Goal: Task Accomplishment & Management: Use online tool/utility

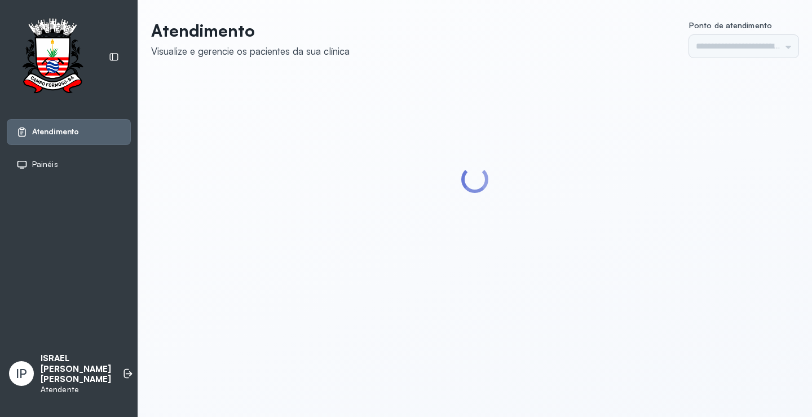
type input "*********"
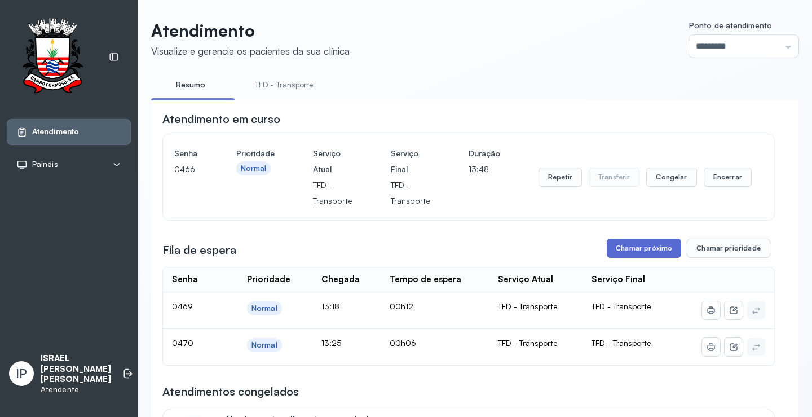
click at [626, 242] on button "Chamar próximo" at bounding box center [644, 248] width 74 height 19
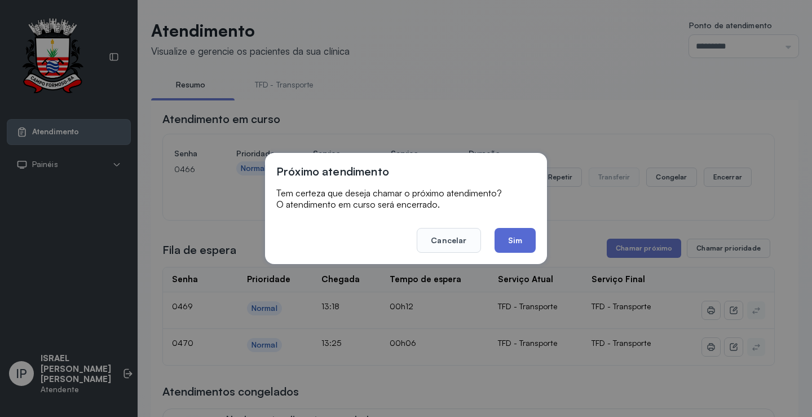
click at [509, 245] on button "Sim" at bounding box center [515, 240] width 41 height 25
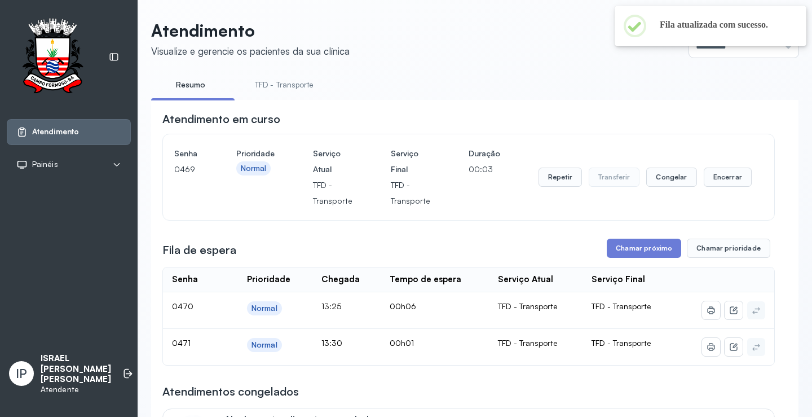
drag, startPoint x: 317, startPoint y: 95, endPoint x: 312, endPoint y: 90, distance: 6.8
click at [315, 93] on li "TFD - Transporte" at bounding box center [287, 88] width 86 height 25
click at [310, 89] on link "TFD - Transporte" at bounding box center [284, 85] width 81 height 19
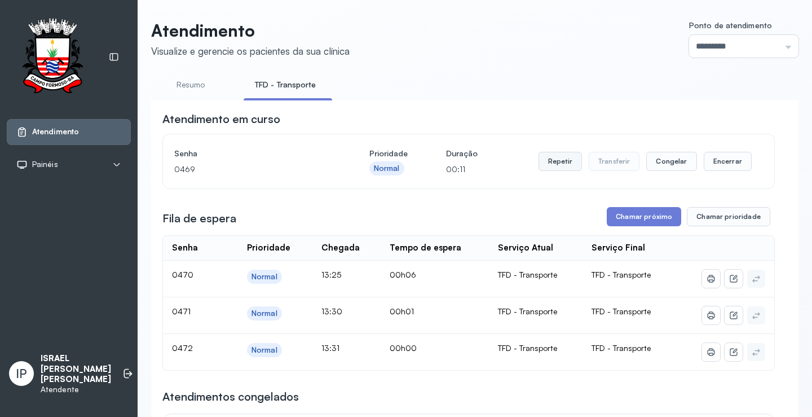
click at [557, 161] on button "Repetir" at bounding box center [560, 161] width 43 height 19
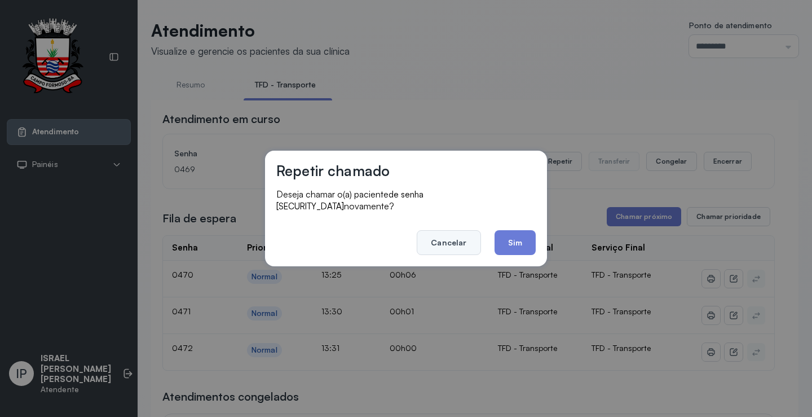
click at [465, 231] on button "Cancelar" at bounding box center [449, 242] width 64 height 25
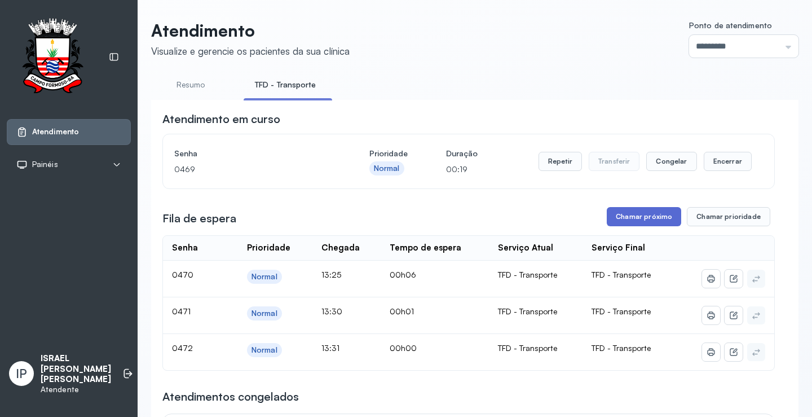
click at [636, 214] on button "Chamar próximo" at bounding box center [644, 216] width 74 height 19
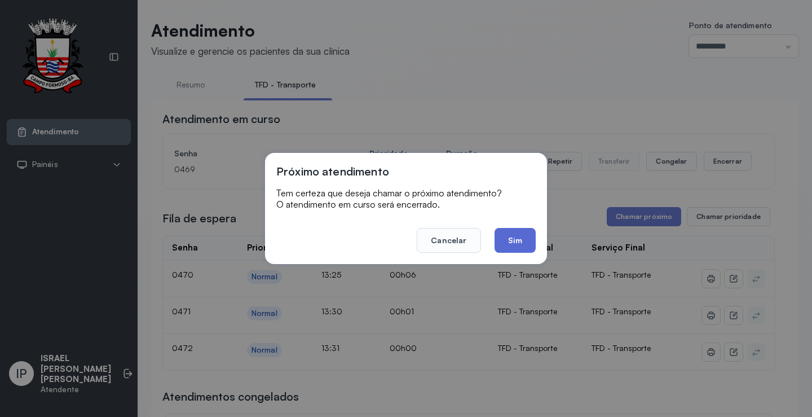
click at [520, 239] on button "Sim" at bounding box center [515, 240] width 41 height 25
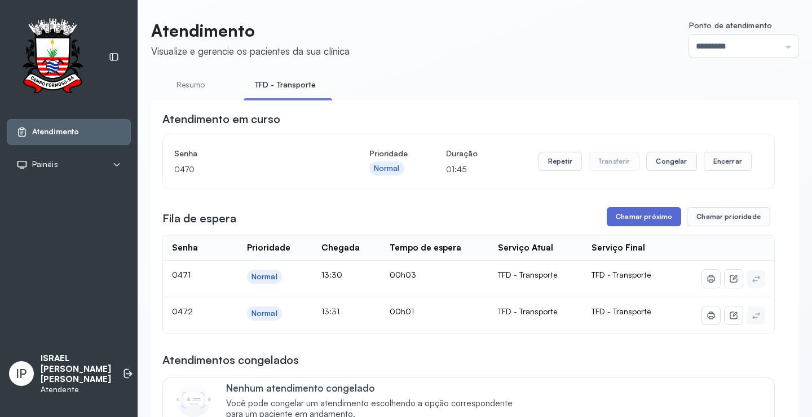
click at [624, 217] on button "Chamar próximo" at bounding box center [644, 216] width 74 height 19
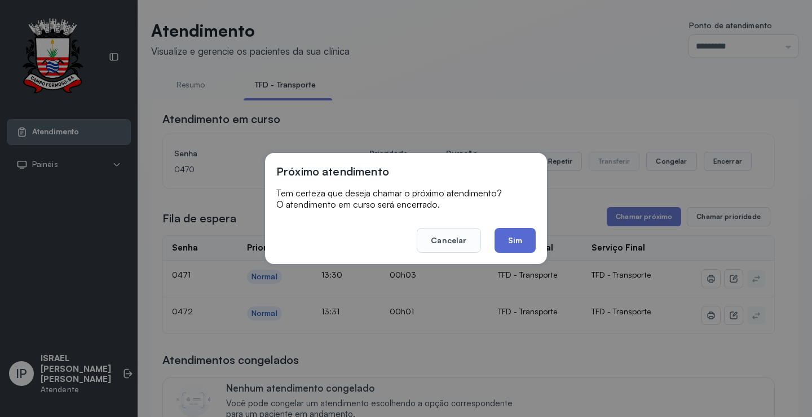
click at [512, 234] on button "Sim" at bounding box center [515, 240] width 41 height 25
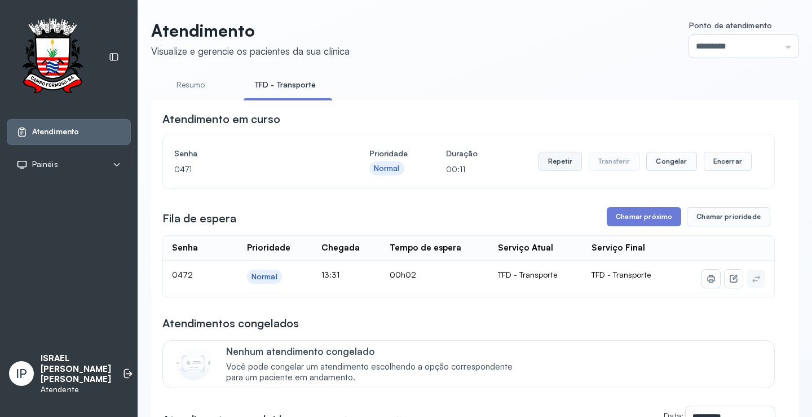
click at [562, 165] on button "Repetir" at bounding box center [560, 161] width 43 height 19
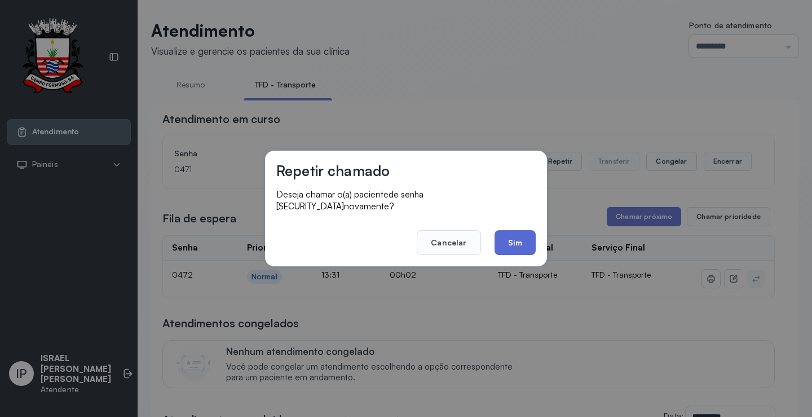
click at [509, 232] on button "Sim" at bounding box center [515, 242] width 41 height 25
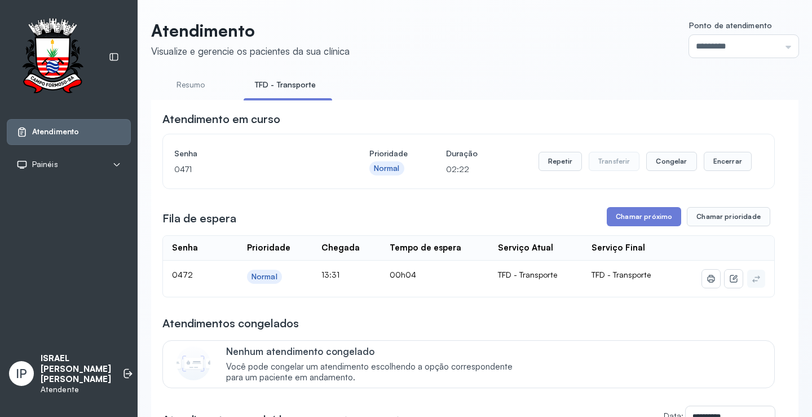
drag, startPoint x: 625, startPoint y: 204, endPoint x: 626, endPoint y: 212, distance: 7.9
click at [626, 215] on button "Chamar próximo" at bounding box center [644, 216] width 74 height 19
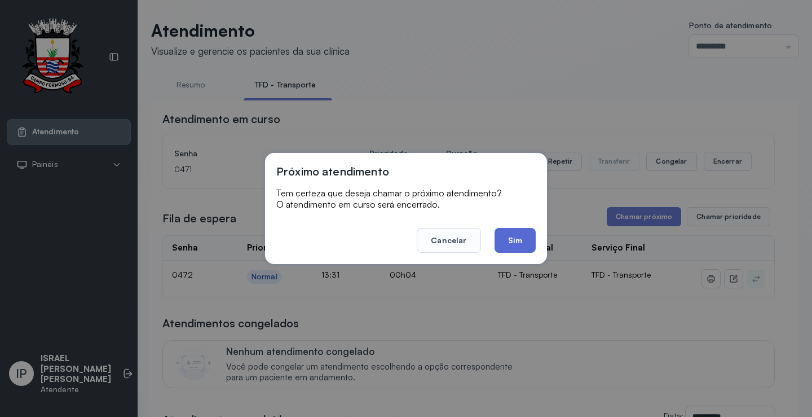
click at [531, 235] on button "Sim" at bounding box center [515, 240] width 41 height 25
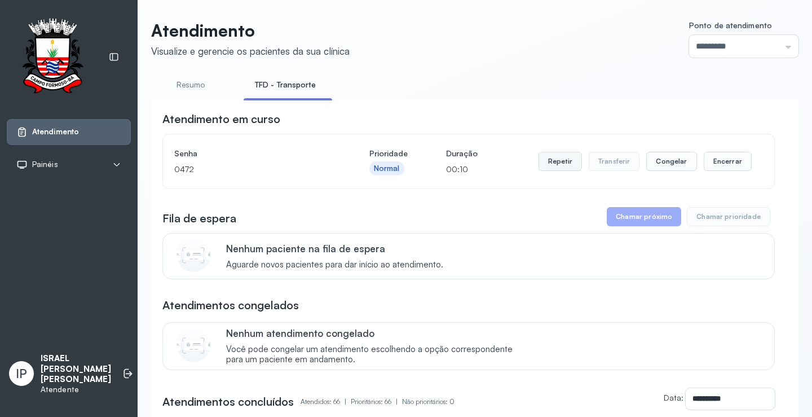
click at [550, 166] on button "Repetir" at bounding box center [560, 161] width 43 height 19
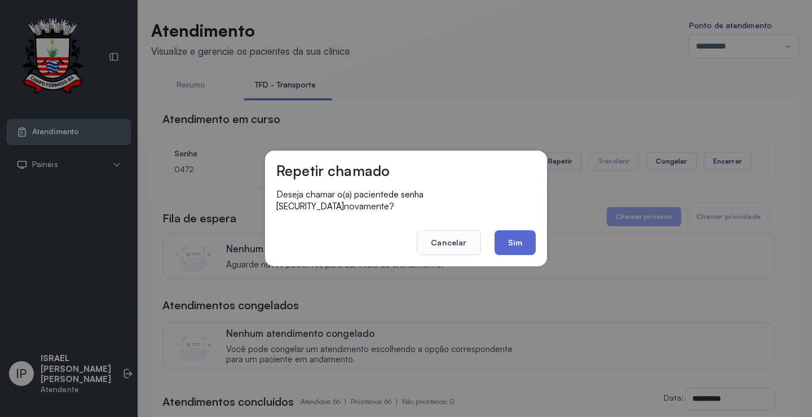
click at [503, 232] on button "Sim" at bounding box center [515, 242] width 41 height 25
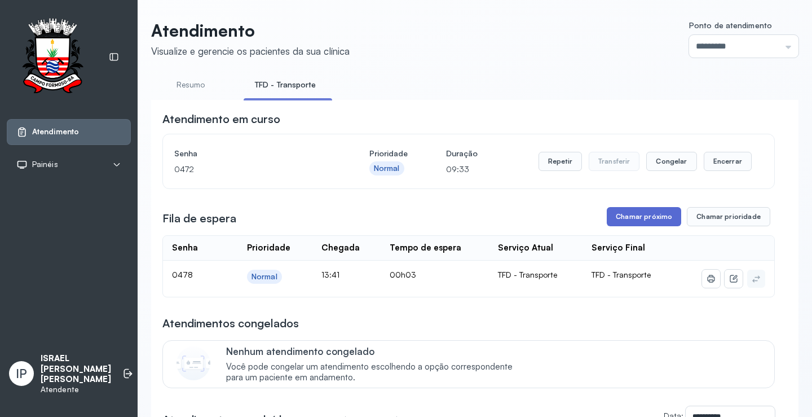
click at [626, 218] on button "Chamar próximo" at bounding box center [644, 216] width 74 height 19
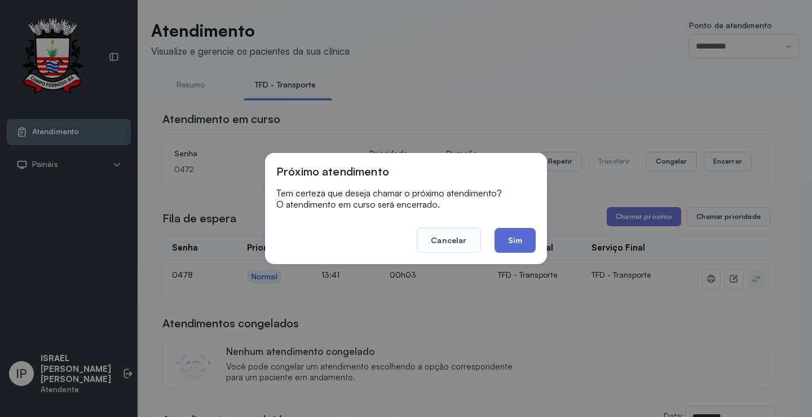
click at [527, 236] on button "Sim" at bounding box center [515, 240] width 41 height 25
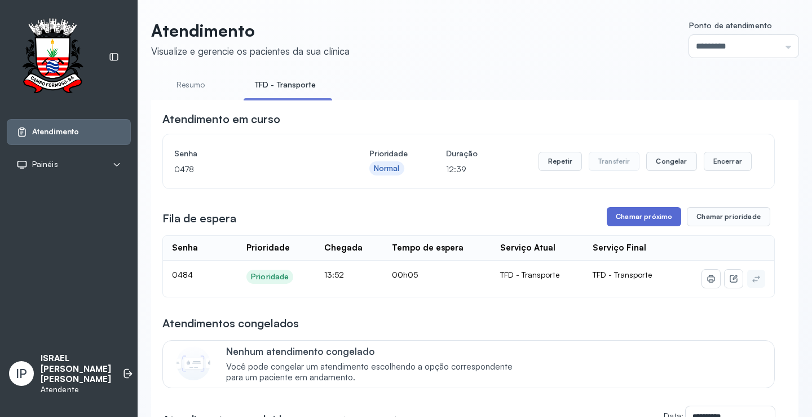
click at [663, 221] on button "Chamar próximo" at bounding box center [644, 216] width 74 height 19
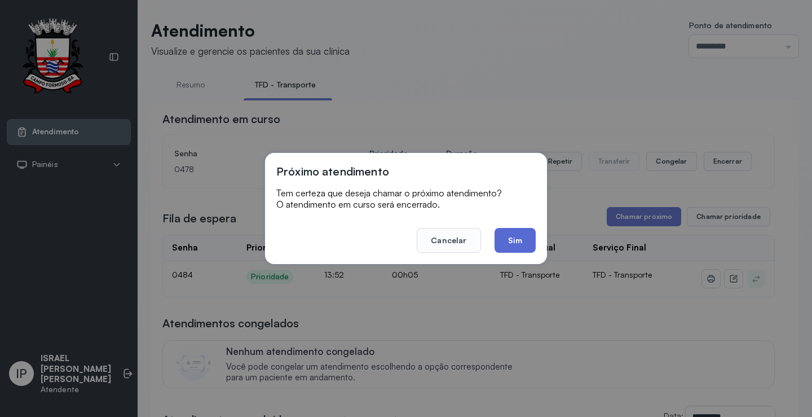
click at [507, 240] on button "Sim" at bounding box center [515, 240] width 41 height 25
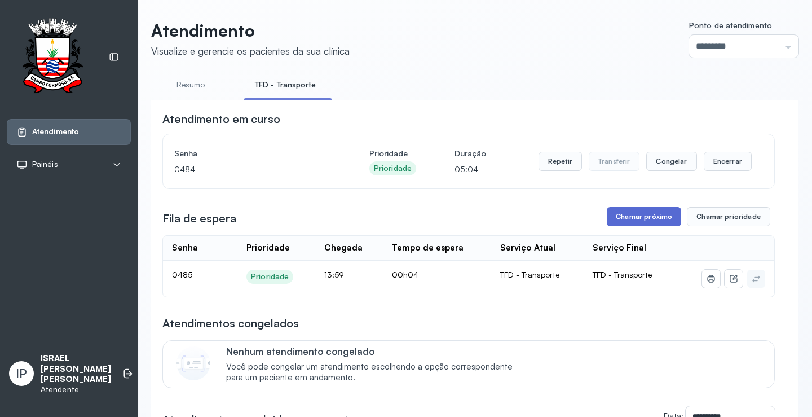
click at [632, 214] on button "Chamar próximo" at bounding box center [644, 216] width 74 height 19
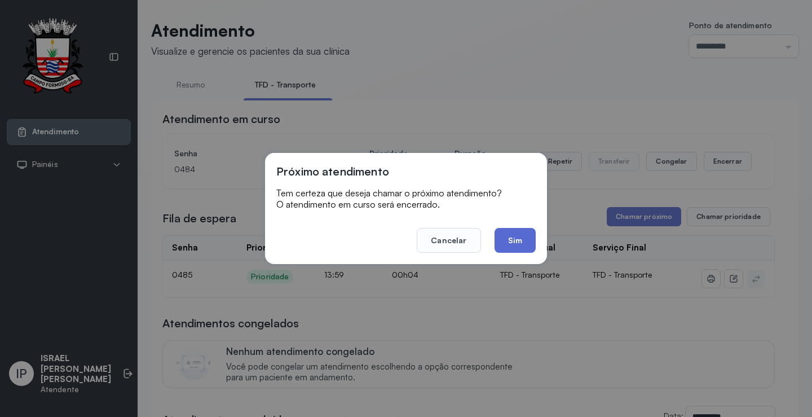
click at [514, 234] on button "Sim" at bounding box center [515, 240] width 41 height 25
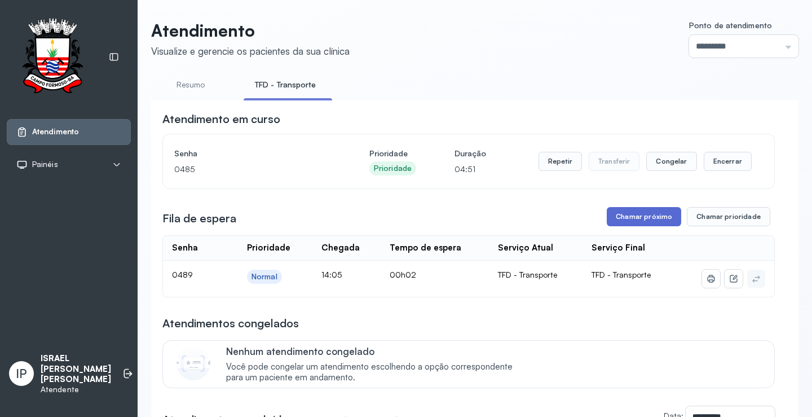
click at [651, 219] on button "Chamar próximo" at bounding box center [644, 216] width 74 height 19
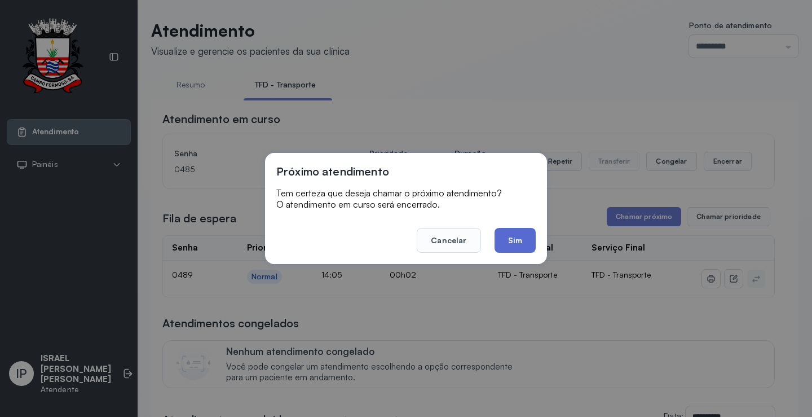
click at [529, 231] on button "Sim" at bounding box center [515, 240] width 41 height 25
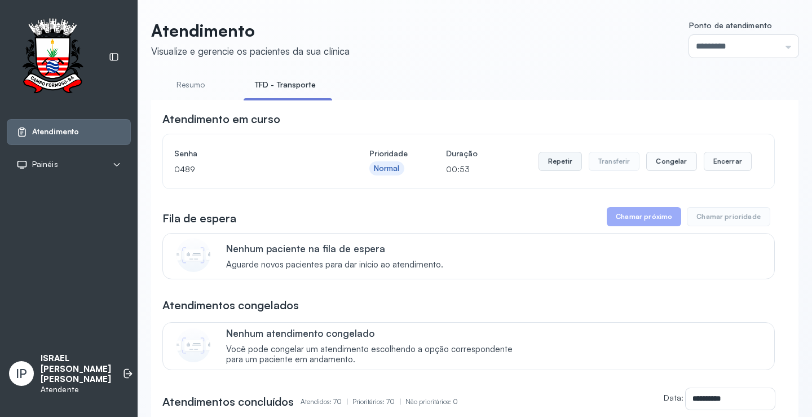
click at [558, 170] on button "Repetir" at bounding box center [560, 161] width 43 height 19
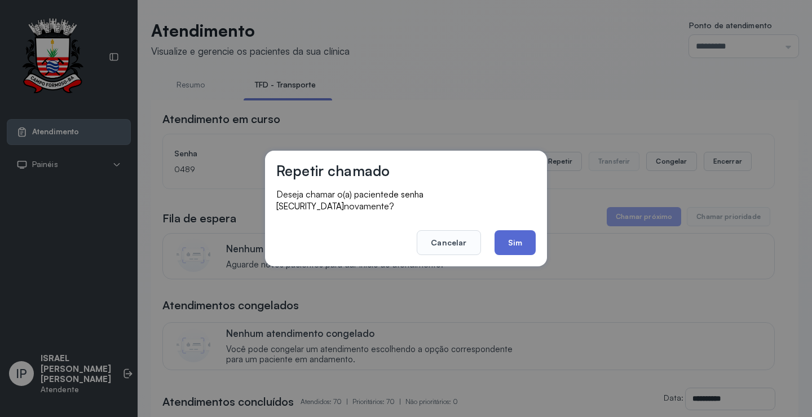
click at [501, 232] on button "Sim" at bounding box center [515, 242] width 41 height 25
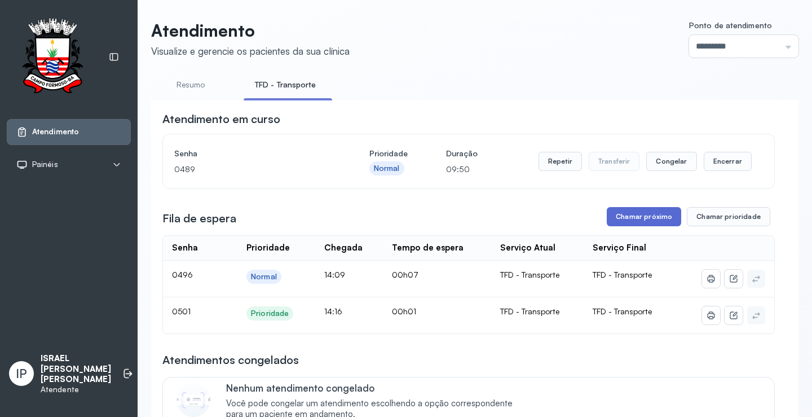
click at [651, 212] on button "Chamar próximo" at bounding box center [644, 216] width 74 height 19
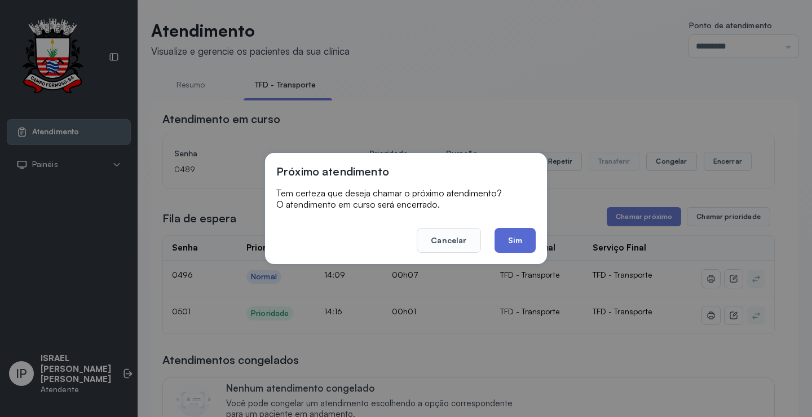
click at [508, 247] on button "Sim" at bounding box center [515, 240] width 41 height 25
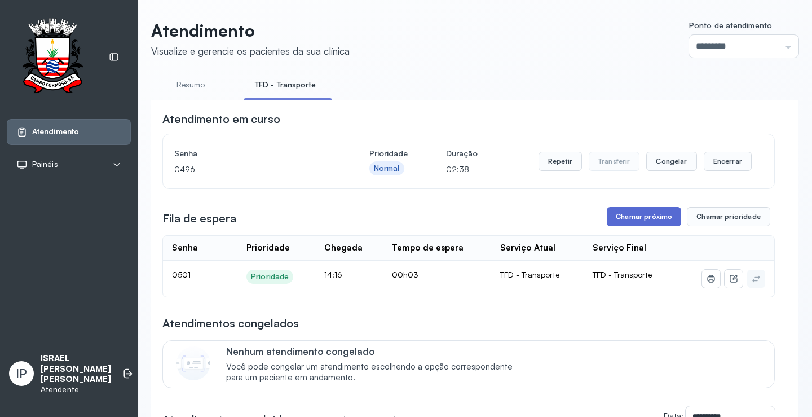
click at [648, 213] on button "Chamar próximo" at bounding box center [644, 216] width 74 height 19
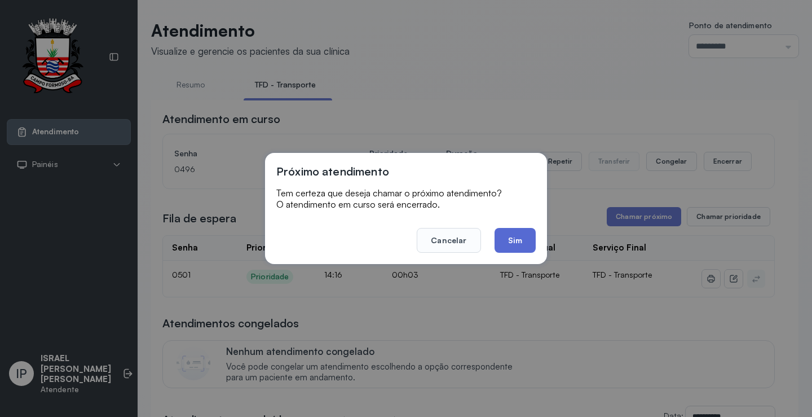
click at [514, 243] on button "Sim" at bounding box center [515, 240] width 41 height 25
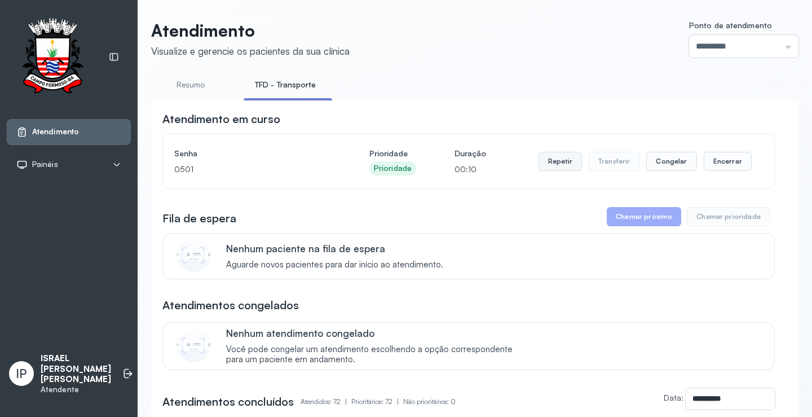
click at [557, 159] on button "Repetir" at bounding box center [560, 161] width 43 height 19
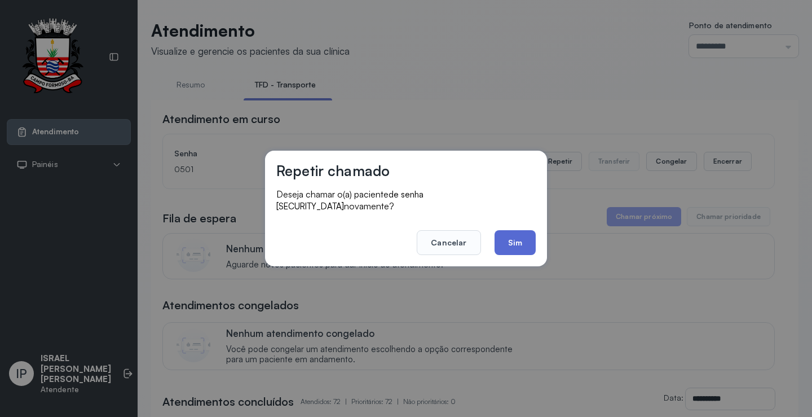
click at [500, 232] on button "Sim" at bounding box center [515, 242] width 41 height 25
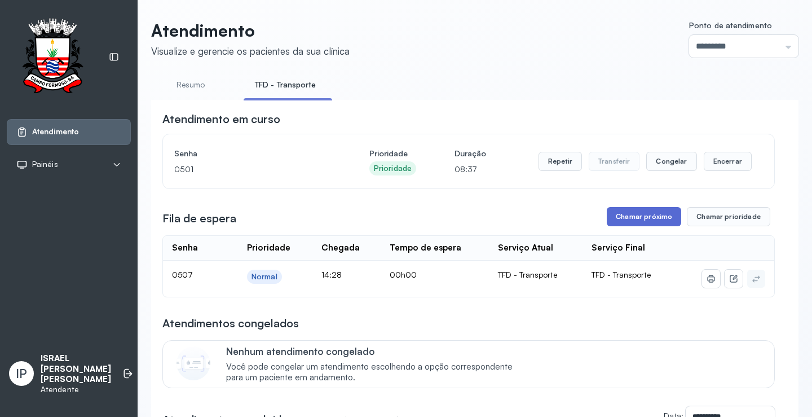
click at [635, 219] on button "Chamar próximo" at bounding box center [644, 216] width 74 height 19
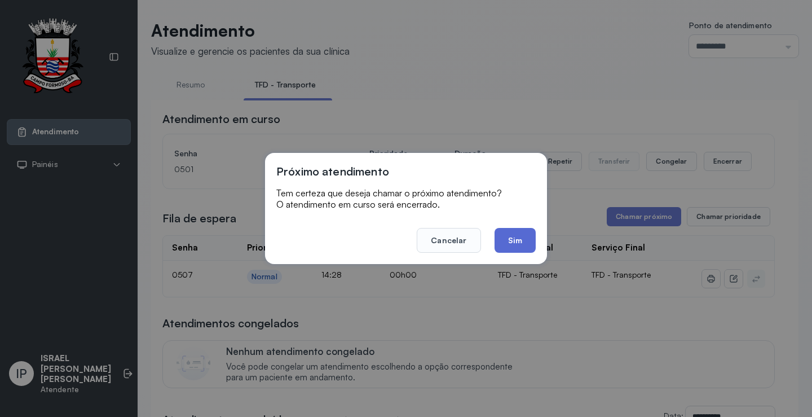
click at [516, 242] on button "Sim" at bounding box center [515, 240] width 41 height 25
